Goal: Communication & Community: Answer question/provide support

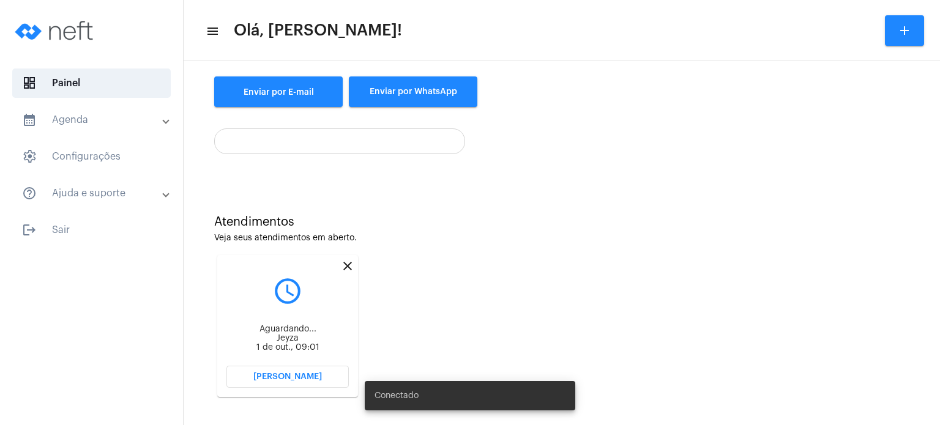
scroll to position [200, 0]
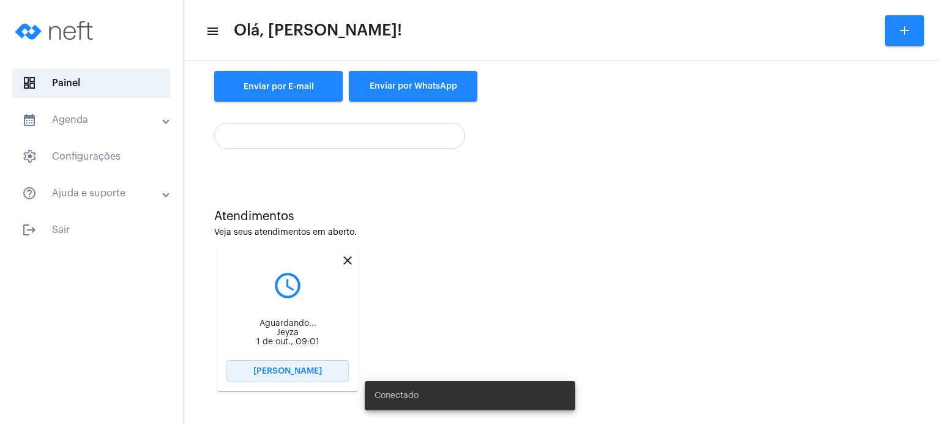
click at [280, 369] on span "[PERSON_NAME]" at bounding box center [287, 371] width 69 height 9
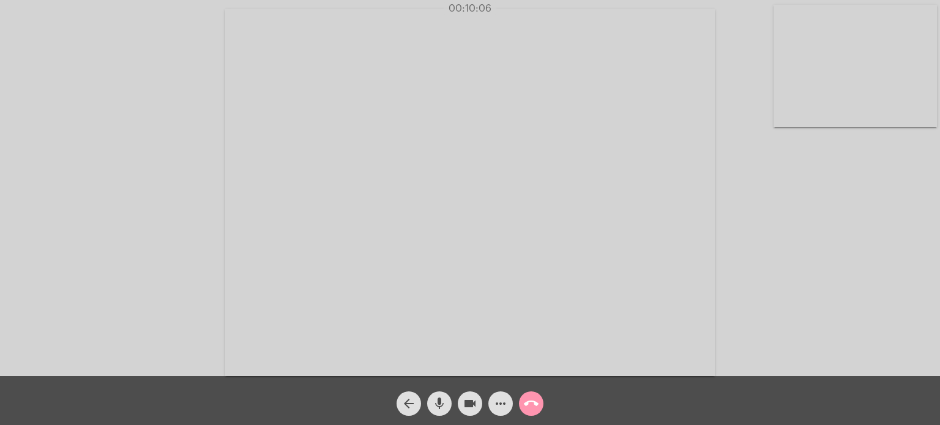
click at [487, 200] on video at bounding box center [470, 192] width 490 height 367
click at [408, 201] on video at bounding box center [238, 191] width 452 height 338
drag, startPoint x: 539, startPoint y: 228, endPoint x: 250, endPoint y: 277, distance: 293.1
click at [487, 242] on video at bounding box center [470, 192] width 490 height 367
click at [331, 211] on video at bounding box center [238, 191] width 452 height 338
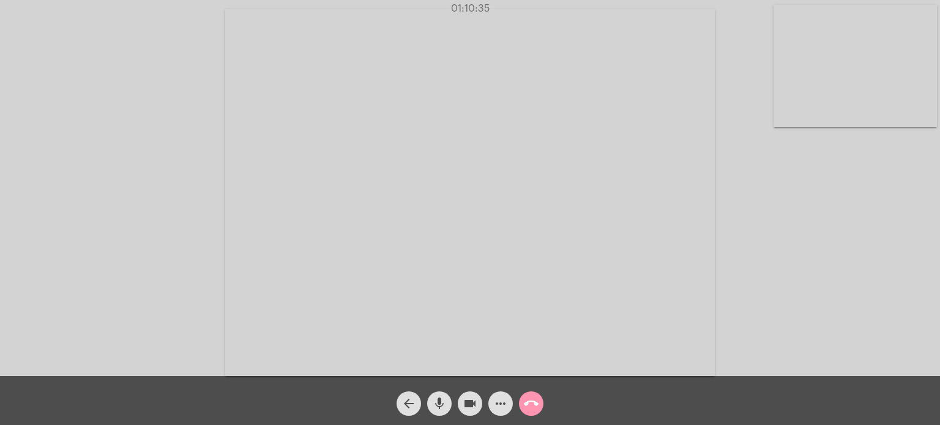
drag, startPoint x: 433, startPoint y: 317, endPoint x: 425, endPoint y: 320, distance: 7.7
click at [430, 318] on video at bounding box center [470, 192] width 490 height 367
click at [537, 403] on mat-icon "call_end" at bounding box center [531, 404] width 15 height 15
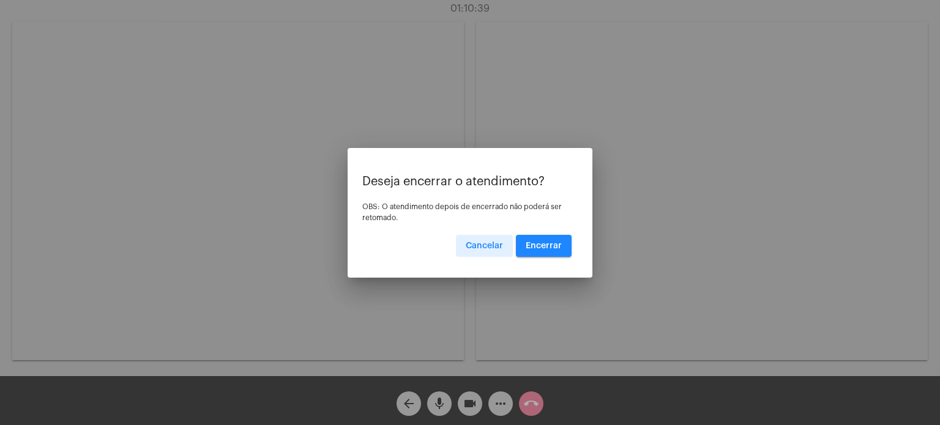
click at [539, 250] on span "Encerrar" at bounding box center [544, 246] width 36 height 9
